Goal: Task Accomplishment & Management: Use online tool/utility

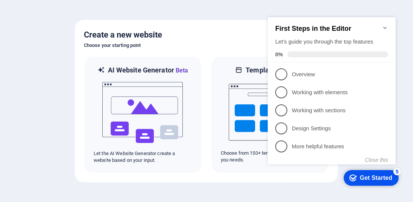
click at [222, 33] on h5 "Create a new website" at bounding box center [206, 35] width 245 height 12
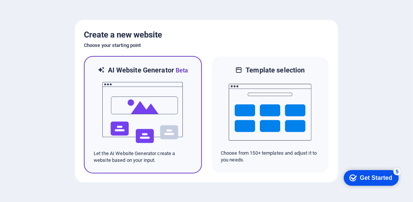
click at [137, 118] on img at bounding box center [142, 112] width 83 height 75
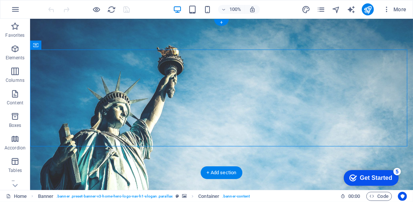
click at [84, 154] on figure at bounding box center [221, 103] width 383 height 171
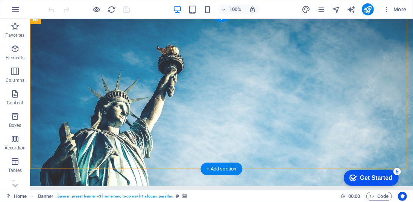
scroll to position [4, 0]
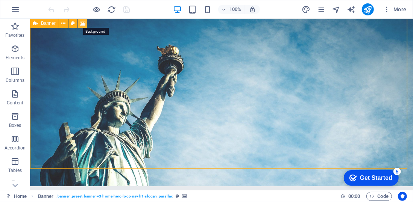
click at [82, 22] on icon at bounding box center [83, 24] width 6 height 8
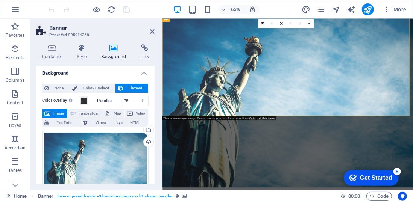
scroll to position [0, 0]
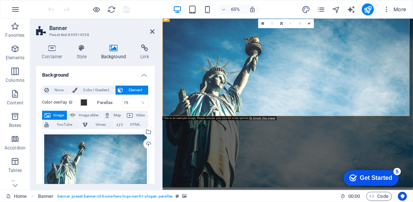
click at [56, 115] on span "Image" at bounding box center [59, 115] width 12 height 9
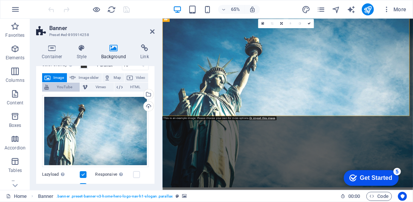
scroll to position [39, 0]
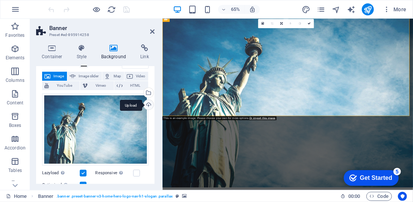
click at [146, 105] on div "Upload" at bounding box center [147, 105] width 11 height 11
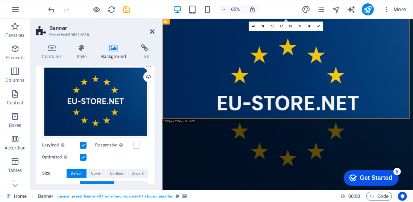
drag, startPoint x: 152, startPoint y: 30, endPoint x: 116, endPoint y: 20, distance: 37.3
click at [152, 30] on icon at bounding box center [152, 32] width 5 height 6
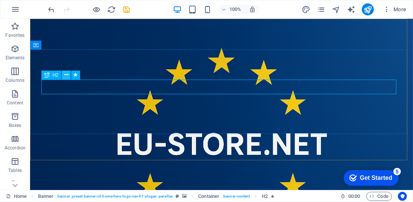
click at [66, 76] on icon at bounding box center [66, 75] width 4 height 8
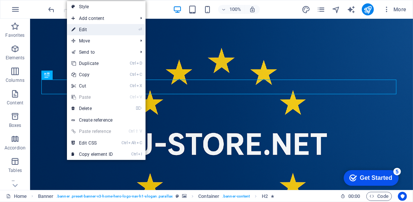
click at [103, 30] on link "⏎ Edit" at bounding box center [92, 29] width 50 height 11
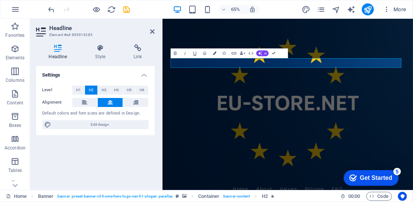
click at [214, 54] on icon "button" at bounding box center [213, 53] width 3 height 3
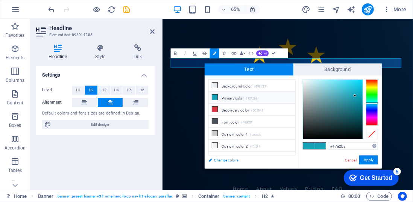
click at [233, 160] on link "Change colors" at bounding box center [248, 160] width 87 height 9
select select "px"
select select "200"
select select "px"
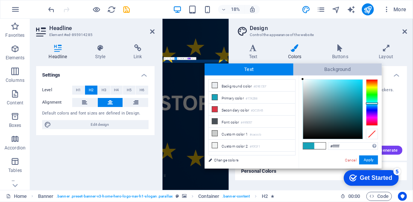
drag, startPoint x: 354, startPoint y: 94, endPoint x: 301, endPoint y: 71, distance: 57.4
click at [301, 71] on div "Text Background less Background color #E9ECEF Primary color #17A2B8 Secondary c…" at bounding box center [293, 116] width 177 height 105
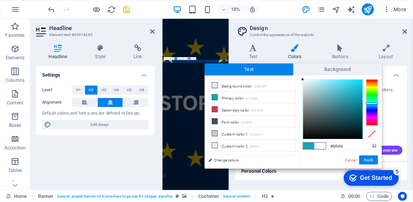
click at [300, 80] on div "#fdfdfd Supported formats #0852ed rgb(8, 82, 237) rgba(8, 82, 237, 90%) hsv(221…" at bounding box center [339, 177] width 83 height 202
type input "#eff5f5"
click at [304, 82] on div at bounding box center [304, 81] width 3 height 3
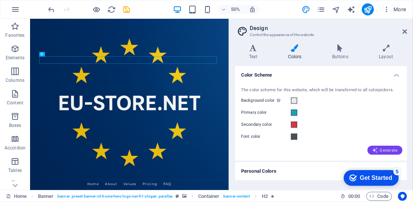
click at [385, 150] on span "Generate" at bounding box center [385, 150] width 26 height 6
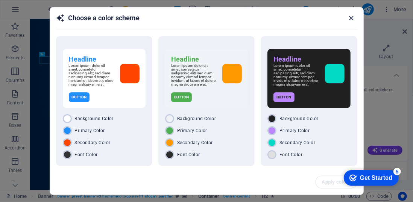
click at [351, 17] on icon "button" at bounding box center [351, 18] width 9 height 9
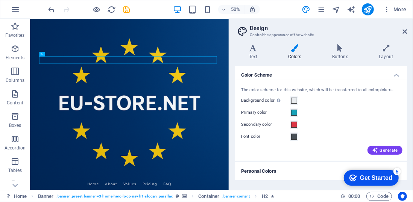
click at [260, 171] on h4 "Personal Colors" at bounding box center [321, 171] width 172 height 18
click at [261, 173] on h4 "Personal Colors" at bounding box center [321, 169] width 172 height 14
click at [258, 169] on h4 "Personal Colors" at bounding box center [321, 171] width 172 height 18
click at [258, 169] on h4 "Personal Colors" at bounding box center [321, 169] width 172 height 14
click at [258, 169] on h4 "Personal Colors" at bounding box center [321, 171] width 172 height 18
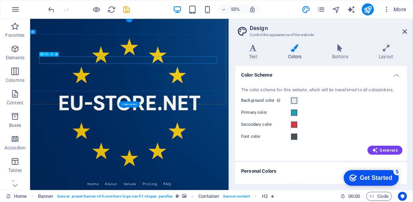
click at [53, 53] on icon at bounding box center [52, 54] width 2 height 4
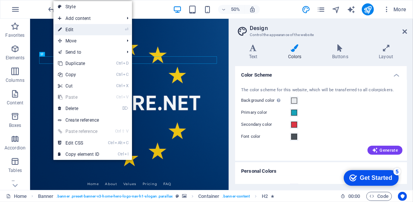
click at [107, 29] on li "⏎ Edit" at bounding box center [92, 29] width 79 height 11
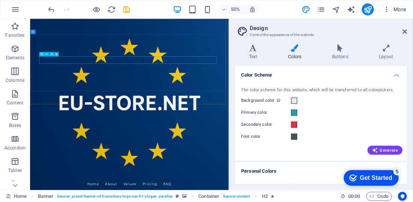
click at [52, 54] on icon at bounding box center [52, 54] width 2 height 4
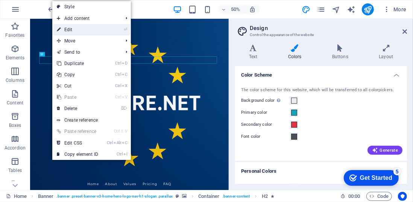
click at [119, 28] on li "⏎ Edit" at bounding box center [91, 29] width 79 height 11
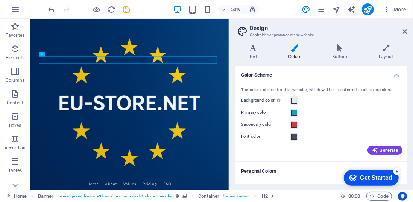
click at [294, 56] on h4 "Colors" at bounding box center [296, 52] width 44 height 16
click at [292, 101] on span at bounding box center [294, 101] width 6 height 6
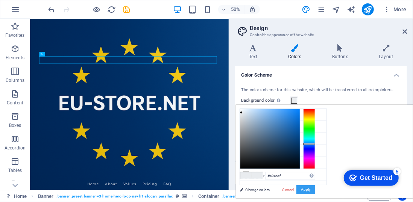
click at [315, 189] on button "Apply" at bounding box center [305, 189] width 19 height 9
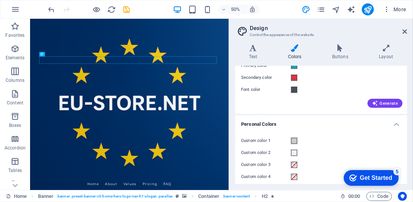
scroll to position [64, 0]
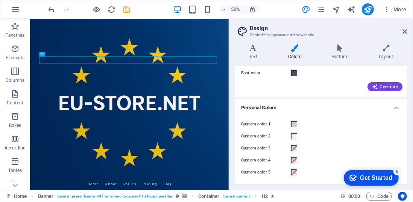
click at [395, 108] on h4 "Personal Colors" at bounding box center [321, 106] width 172 height 14
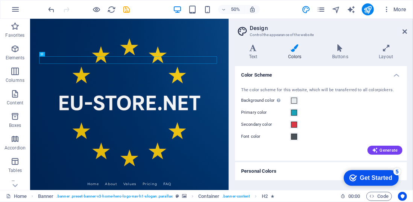
scroll to position [0, 0]
click at [405, 32] on icon at bounding box center [404, 32] width 5 height 6
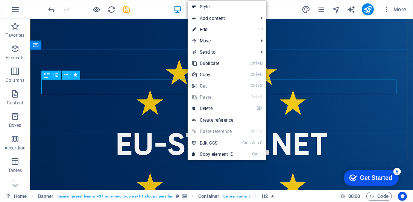
click at [65, 76] on icon at bounding box center [66, 75] width 4 height 8
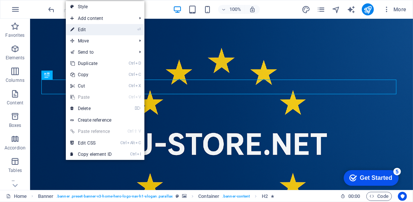
click at [123, 28] on li "⏎ Edit" at bounding box center [105, 29] width 79 height 11
click at [82, 30] on link "⏎ Edit" at bounding box center [91, 29] width 50 height 11
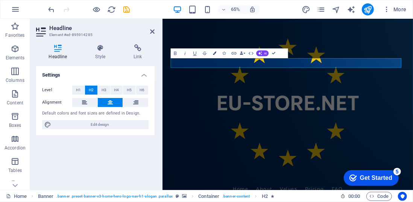
click at [215, 54] on icon "button" at bounding box center [213, 53] width 3 height 3
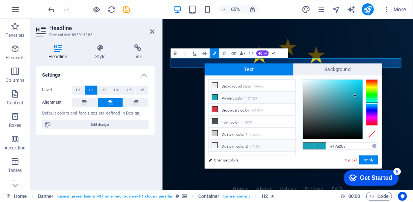
click at [213, 144] on icon at bounding box center [214, 145] width 5 height 5
type input "#f0f2f1"
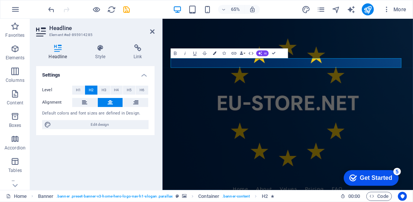
click at [214, 54] on icon "button" at bounding box center [213, 53] width 3 height 3
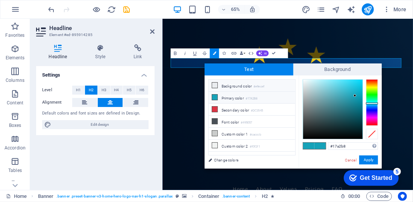
click at [236, 84] on li "Background color #e9ecef" at bounding box center [252, 86] width 86 height 12
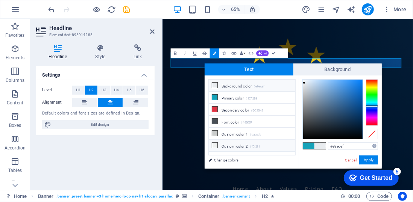
click at [214, 143] on icon at bounding box center [214, 145] width 5 height 5
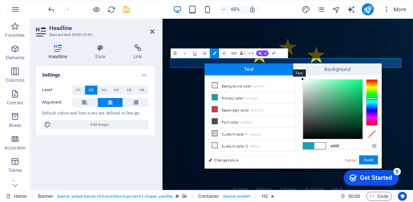
drag, startPoint x: 303, startPoint y: 81, endPoint x: 289, endPoint y: 70, distance: 17.9
click at [289, 70] on div "Text Background less Background color #e9ecef Primary color #17A2B8 Secondary c…" at bounding box center [293, 116] width 177 height 105
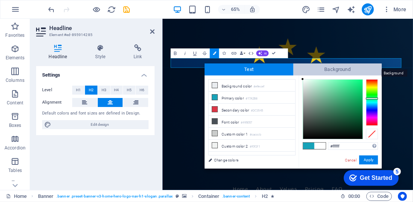
click at [293, 72] on span "Background" at bounding box center [337, 70] width 89 height 12
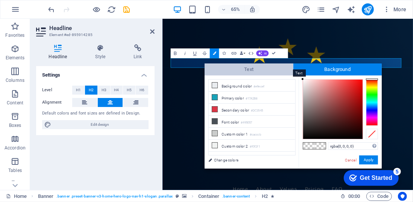
click at [282, 69] on span "Text" at bounding box center [249, 70] width 89 height 12
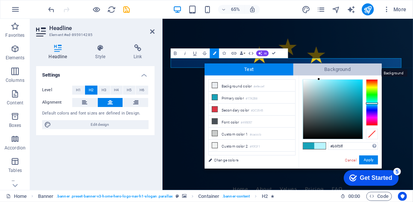
click at [319, 74] on span "Background" at bounding box center [337, 70] width 89 height 12
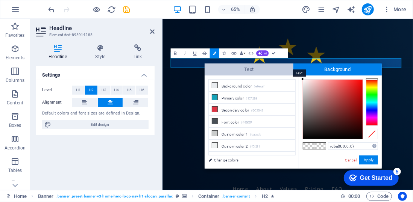
click at [269, 71] on span "Text" at bounding box center [249, 70] width 89 height 12
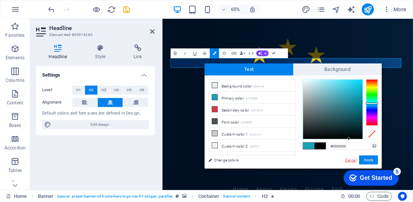
click at [349, 162] on link "Cancel" at bounding box center [350, 161] width 13 height 6
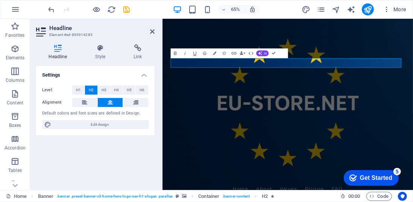
click at [342, 84] on div "H2 Banner Container Spacer H3 Spacer Preset Banner Menu Bar Container Placehold…" at bounding box center [287, 104] width 250 height 171
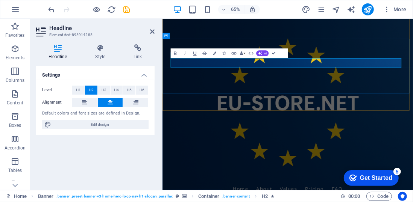
click at [214, 55] on button "Colors" at bounding box center [214, 53] width 9 height 10
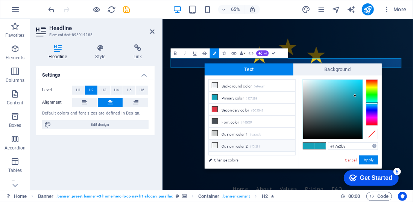
click at [214, 143] on icon at bounding box center [214, 145] width 5 height 5
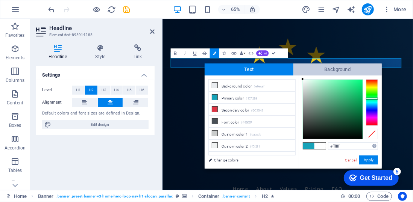
drag, startPoint x: 302, startPoint y: 82, endPoint x: 298, endPoint y: 75, distance: 7.7
click at [298, 75] on div "Text Background less Background color #e9ecef Primary color #17A2B8 Secondary c…" at bounding box center [293, 116] width 177 height 105
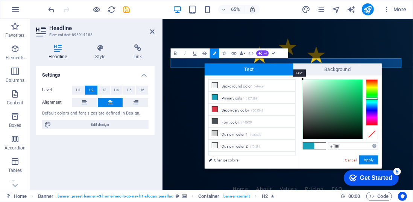
click at [268, 64] on span "Text" at bounding box center [249, 70] width 89 height 12
click at [296, 78] on div "less Background color #e9ecef Primary color #17A2B8 Secondary color #DC3545 Fon…" at bounding box center [293, 122] width 177 height 93
click at [300, 79] on div "#ffffff Supported formats #0852ed rgb(8, 82, 237) rgba(8, 82, 237, 90%) hsv(221…" at bounding box center [339, 177] width 83 height 202
click at [298, 76] on div "less Background color #e9ecef Primary color #17A2B8 Secondary color #DC3545 Fon…" at bounding box center [293, 122] width 177 height 93
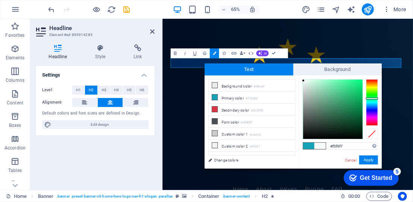
click at [303, 81] on div at bounding box center [303, 80] width 3 height 3
click at [344, 147] on input "#f5f9f7" at bounding box center [353, 146] width 50 height 8
click at [365, 160] on button "Apply" at bounding box center [368, 160] width 19 height 9
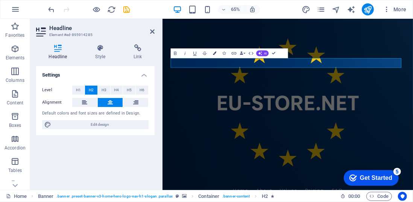
click at [215, 50] on button "Colors" at bounding box center [214, 53] width 9 height 10
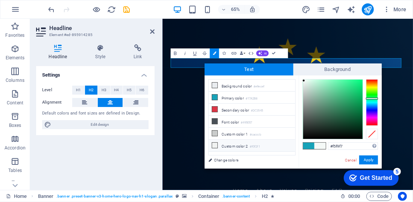
click at [214, 143] on icon at bounding box center [214, 145] width 5 height 5
type input "#f0f2f1"
click at [221, 142] on li "Custom color 2 #f0f2f1" at bounding box center [252, 146] width 86 height 12
click at [227, 159] on link "Change colors" at bounding box center [248, 160] width 87 height 9
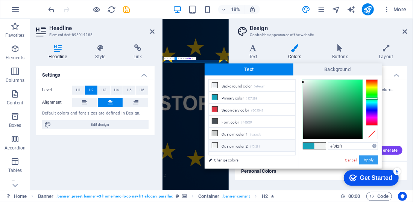
click at [369, 160] on button "Apply" at bounding box center [368, 160] width 19 height 9
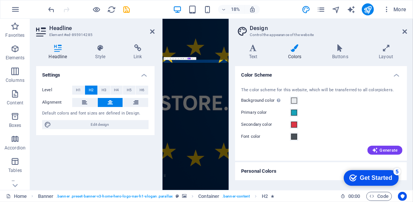
click at [262, 114] on label "Primary color" at bounding box center [265, 112] width 49 height 9
click at [290, 114] on button "Primary color" at bounding box center [294, 113] width 8 height 8
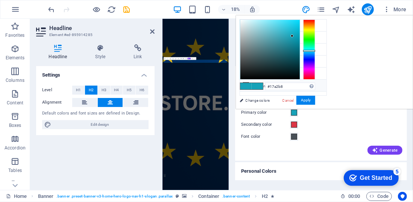
click at [244, 83] on icon at bounding box center [245, 85] width 5 height 5
type input "#f0f2f1"
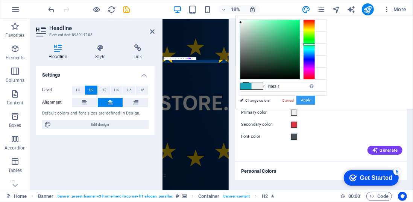
click at [315, 101] on button "Apply" at bounding box center [305, 100] width 19 height 9
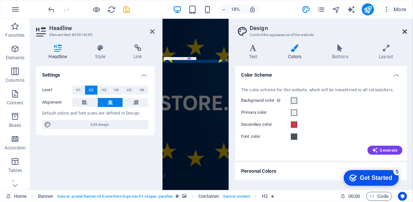
click at [405, 30] on icon at bounding box center [404, 32] width 5 height 6
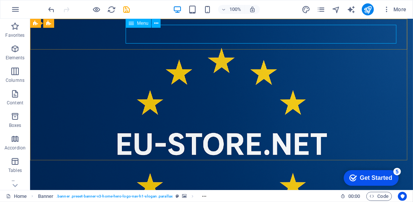
click at [143, 25] on span "Menu" at bounding box center [142, 23] width 11 height 5
click at [157, 23] on icon at bounding box center [156, 24] width 4 height 8
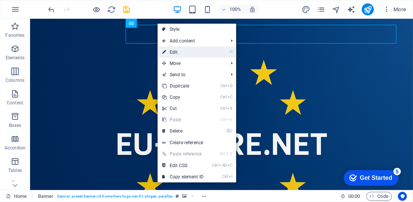
click at [200, 52] on link "⏎ Edit" at bounding box center [183, 52] width 50 height 11
select select
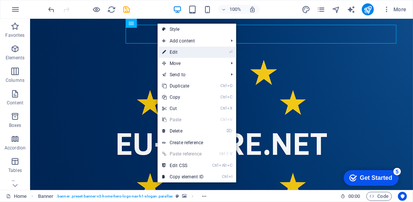
select select
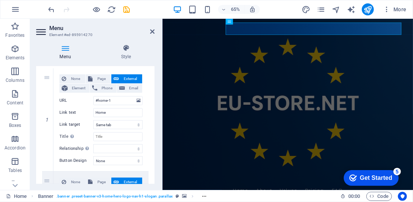
scroll to position [68, 0]
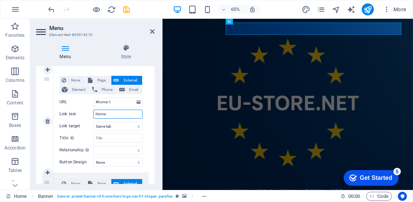
drag, startPoint x: 108, startPoint y: 113, endPoint x: 75, endPoint y: 112, distance: 33.1
click at [75, 112] on div "Link text Home" at bounding box center [100, 114] width 83 height 9
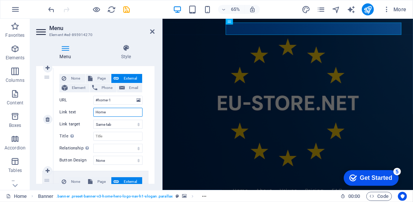
click at [95, 111] on input "Home" at bounding box center [117, 112] width 49 height 9
type input "*Home"
select select
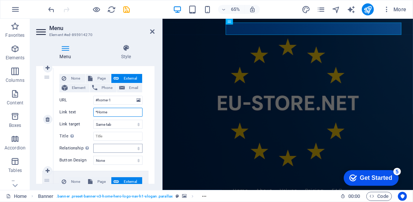
select select
type input "**Home"
select select
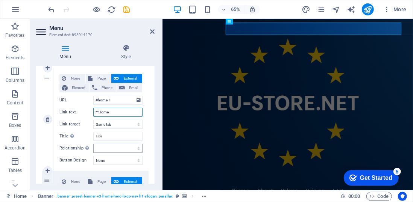
select select
type input "**Home**"
select select
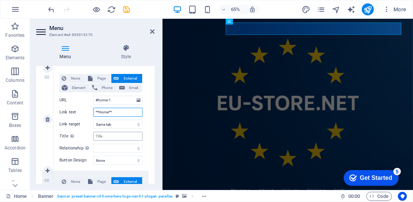
select select
click at [114, 134] on input "Title Additional link description, should not be the same as the link text. The…" at bounding box center [117, 136] width 49 height 9
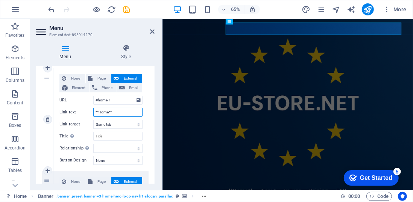
click at [115, 111] on input "**Home**" at bounding box center [117, 112] width 49 height 9
type input "**Home"
select select
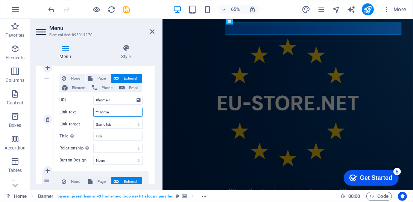
select select
type input "Home"
select select
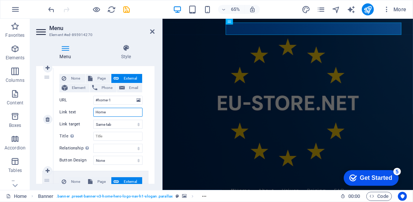
select select
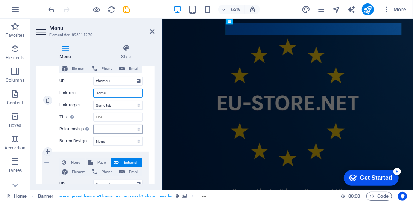
scroll to position [89, 0]
type input "Home"
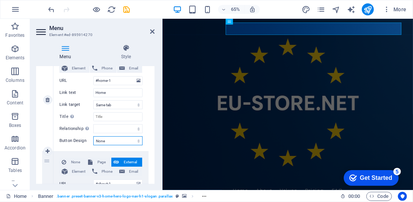
click at [117, 142] on select "None Default Primary Secondary" at bounding box center [117, 140] width 49 height 9
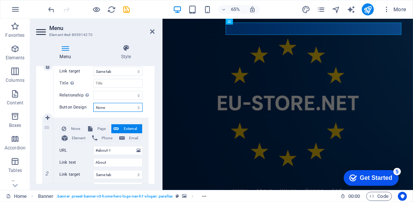
scroll to position [124, 0]
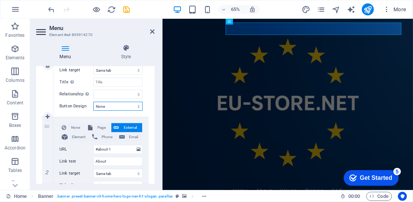
click at [118, 103] on select "None Default Primary Secondary" at bounding box center [117, 106] width 49 height 9
click at [111, 105] on select "None Default Primary Secondary" at bounding box center [117, 106] width 49 height 9
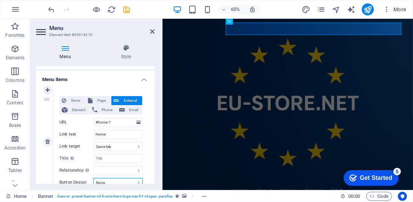
scroll to position [47, 0]
click at [49, 100] on div "1" at bounding box center [47, 141] width 11 height 103
click at [44, 99] on div "1" at bounding box center [47, 141] width 11 height 103
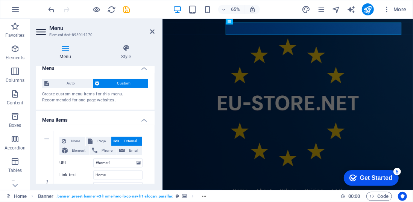
scroll to position [0, 0]
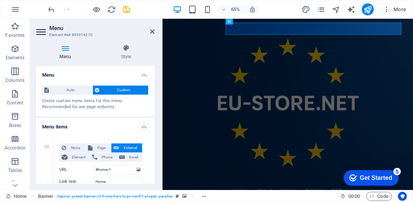
click at [144, 75] on h4 "Menu" at bounding box center [95, 73] width 118 height 14
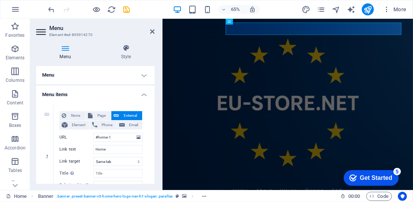
click at [144, 97] on h4 "Menu items" at bounding box center [95, 93] width 118 height 14
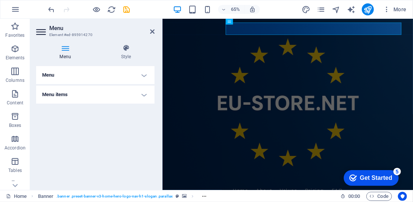
click at [144, 97] on h4 "Menu items" at bounding box center [95, 95] width 118 height 18
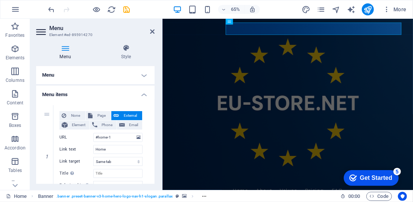
click at [142, 76] on h4 "Menu" at bounding box center [95, 75] width 118 height 18
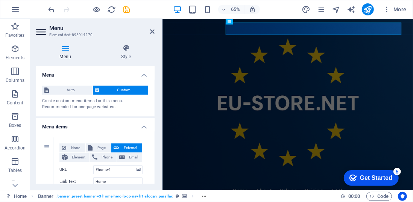
click at [142, 76] on h4 "Menu" at bounding box center [95, 73] width 118 height 14
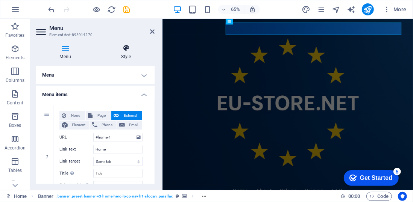
click at [129, 50] on icon at bounding box center [125, 48] width 57 height 8
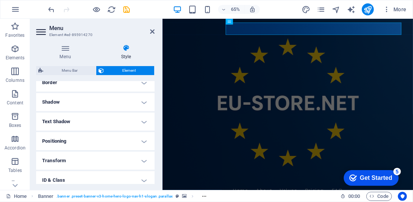
scroll to position [170, 0]
click at [133, 120] on h4 "Text Shadow" at bounding box center [95, 122] width 118 height 18
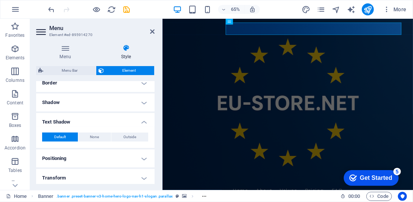
scroll to position [173, 0]
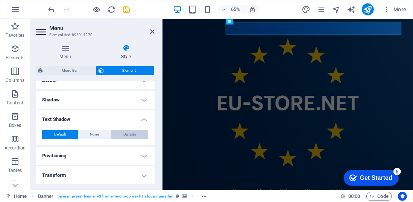
click at [137, 134] on button "Outside" at bounding box center [129, 134] width 37 height 9
type input "2"
type input "4"
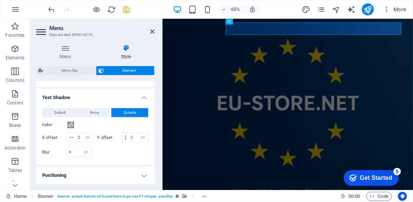
scroll to position [191, 0]
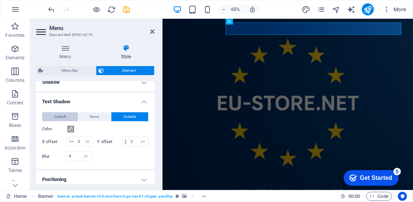
click at [66, 116] on button "Default" at bounding box center [60, 116] width 36 height 9
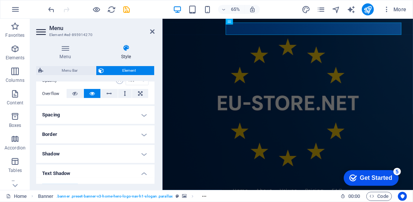
scroll to position [118, 0]
click at [81, 133] on h4 "Border" at bounding box center [95, 135] width 118 height 18
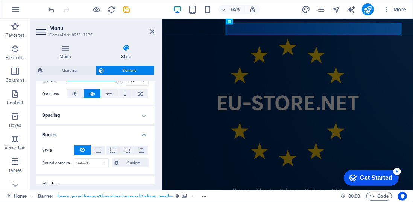
click at [144, 133] on h4 "Border" at bounding box center [95, 133] width 118 height 14
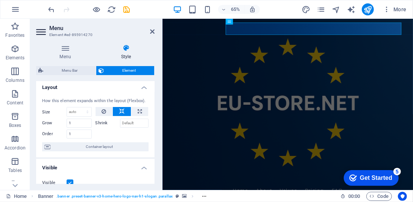
scroll to position [0, 0]
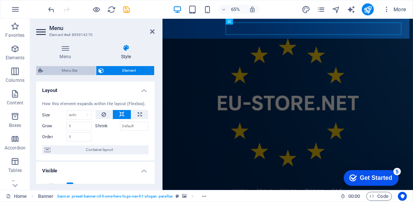
click at [76, 73] on span "Menu Bar" at bounding box center [69, 70] width 48 height 9
select select "rem"
select select "preset-menu-v2-home-hero-logo-nav-h1-menu"
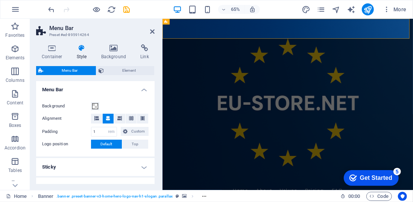
scroll to position [132, 0]
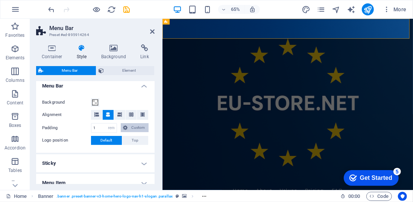
click at [132, 127] on span "Custom" at bounding box center [138, 127] width 17 height 9
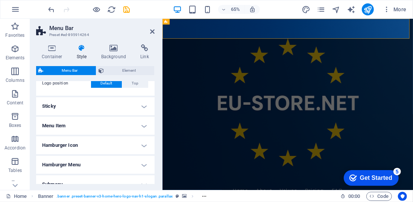
scroll to position [219, 0]
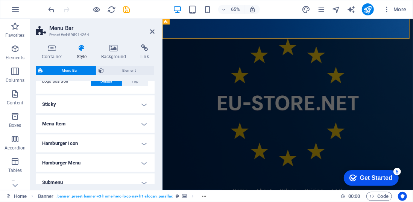
click at [146, 121] on h4 "Menu Item" at bounding box center [95, 124] width 118 height 18
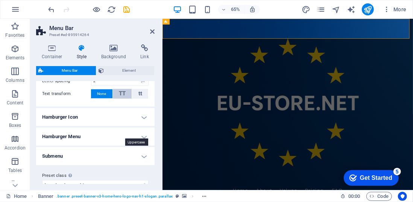
scroll to position [468, 0]
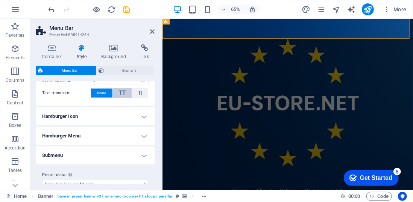
click at [118, 137] on h4 "Hamburger Menu" at bounding box center [95, 136] width 118 height 18
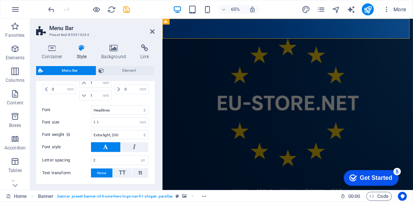
scroll to position [388, 0]
click at [121, 107] on select "Default Headlines" at bounding box center [120, 110] width 58 height 9
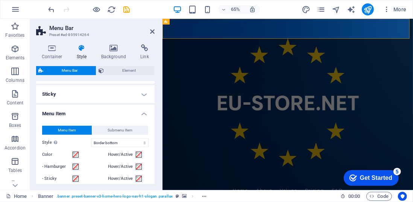
scroll to position [229, 0]
click at [118, 141] on select "Plain Text color Box: Fade Box: Flip vertical Box: Flip horizontal Box: Slide d…" at bounding box center [120, 143] width 58 height 9
click at [122, 142] on select "Plain Text color Box: Fade Box: Flip vertical Box: Flip horizontal Box: Slide d…" at bounding box center [120, 143] width 58 height 9
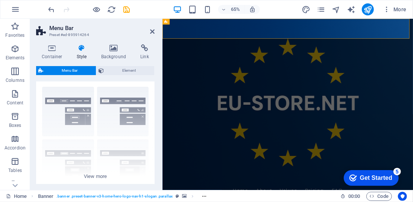
scroll to position [0, 0]
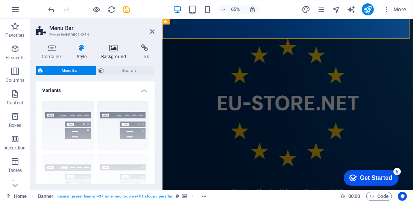
click at [117, 49] on icon at bounding box center [113, 48] width 36 height 8
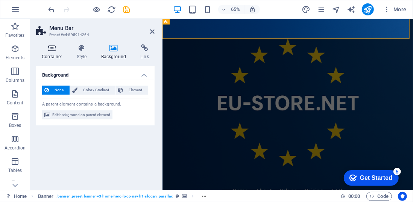
click at [54, 50] on icon at bounding box center [52, 48] width 32 height 8
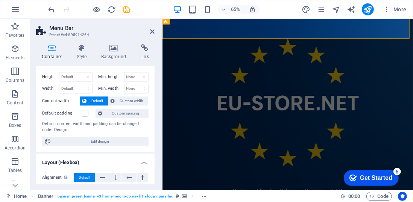
scroll to position [11, 0]
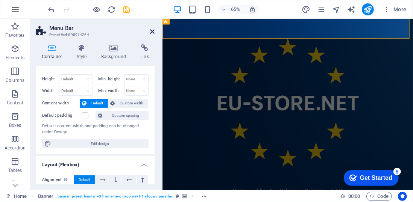
click at [151, 30] on icon at bounding box center [152, 32] width 5 height 6
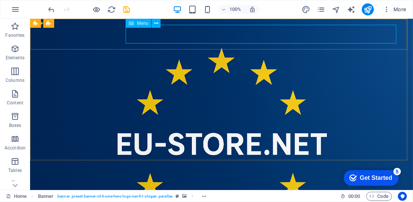
click at [137, 24] on span "Menu" at bounding box center [142, 23] width 11 height 5
click at [157, 23] on icon at bounding box center [156, 24] width 4 height 8
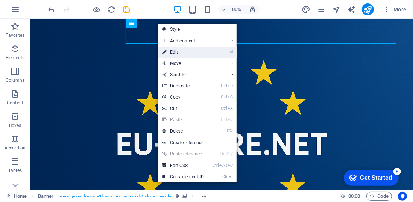
click at [193, 50] on link "⏎ Edit" at bounding box center [183, 52] width 50 height 11
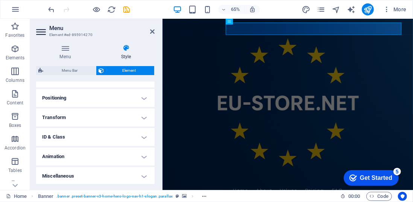
scroll to position [232, 0]
click at [143, 114] on h4 "Transform" at bounding box center [95, 117] width 118 height 18
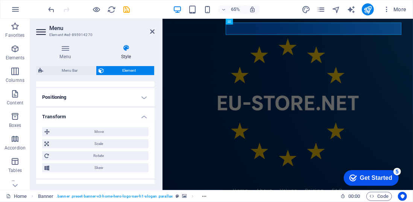
click at [143, 114] on h4 "Transform" at bounding box center [95, 115] width 118 height 14
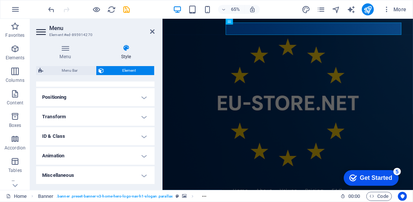
click at [127, 95] on h4 "Positioning" at bounding box center [95, 97] width 118 height 18
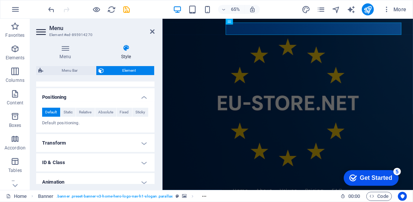
click at [127, 95] on h4 "Positioning" at bounding box center [95, 95] width 118 height 14
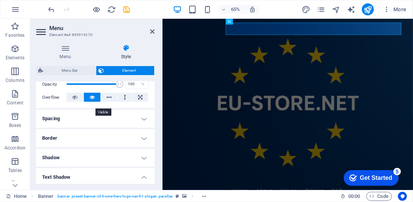
scroll to position [117, 0]
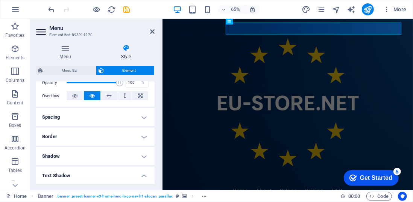
click at [141, 137] on h4 "Border" at bounding box center [95, 137] width 118 height 18
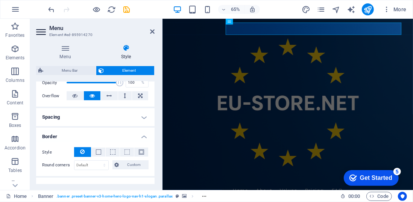
click at [145, 134] on h4 "Border" at bounding box center [95, 135] width 118 height 14
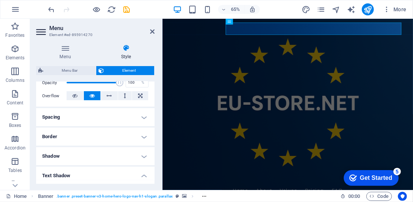
click at [143, 157] on h4 "Shadow" at bounding box center [95, 156] width 118 height 18
click at [143, 157] on h4 "Shadow" at bounding box center [95, 154] width 118 height 14
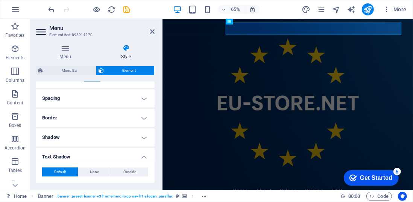
scroll to position [100, 0]
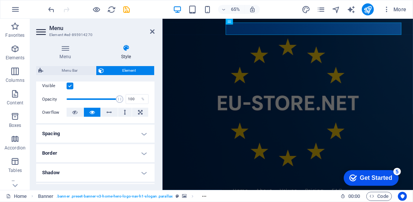
click at [142, 130] on h4 "Spacing" at bounding box center [95, 134] width 118 height 18
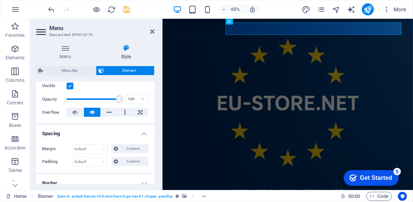
click at [142, 130] on h4 "Spacing" at bounding box center [95, 132] width 118 height 14
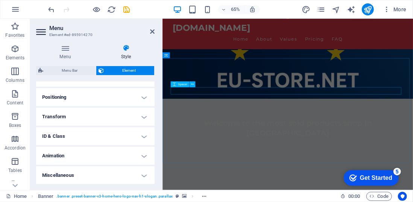
scroll to position [0, 0]
